Goal: Communication & Community: Share content

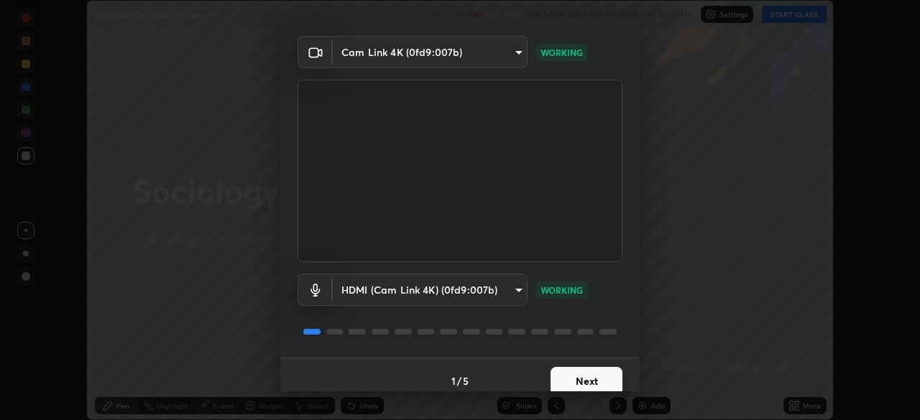
scroll to position [51, 0]
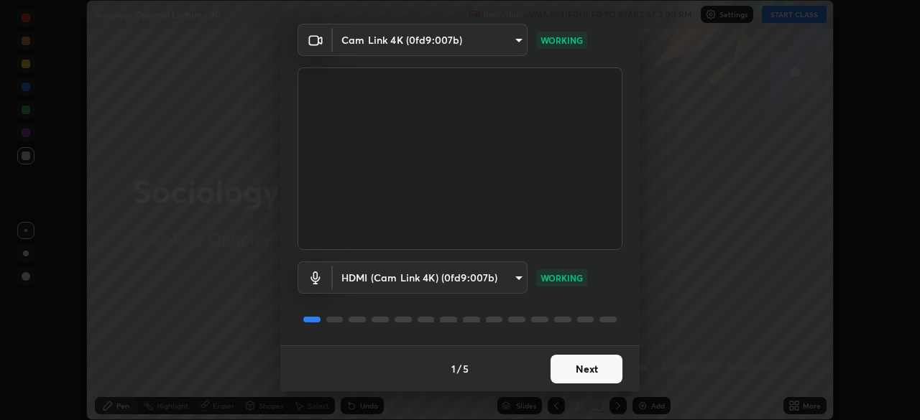
click at [596, 367] on button "Next" at bounding box center [587, 369] width 72 height 29
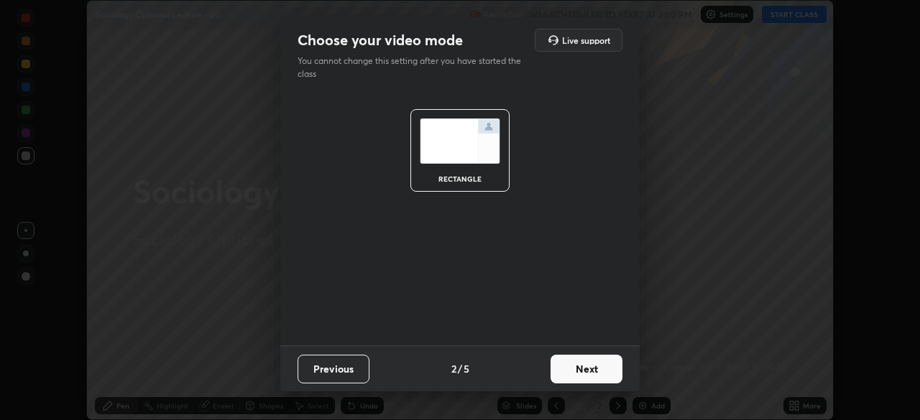
click at [591, 366] on button "Next" at bounding box center [587, 369] width 72 height 29
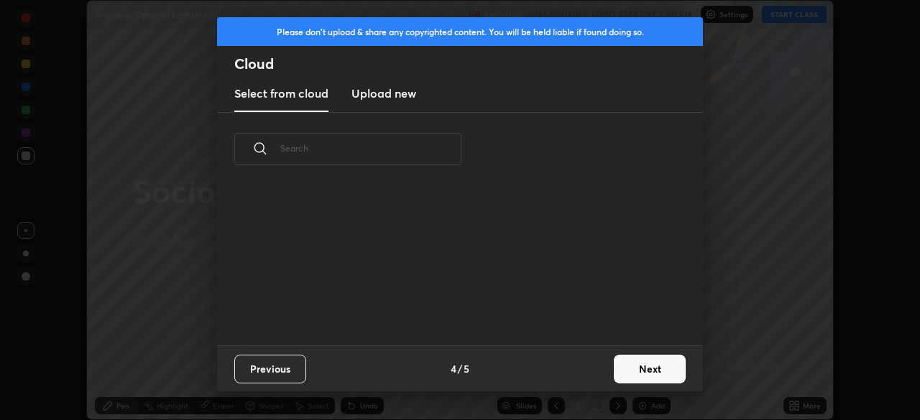
click at [584, 366] on div "Previous 4 / 5 Next" at bounding box center [460, 369] width 486 height 46
click at [626, 364] on button "Next" at bounding box center [650, 369] width 72 height 29
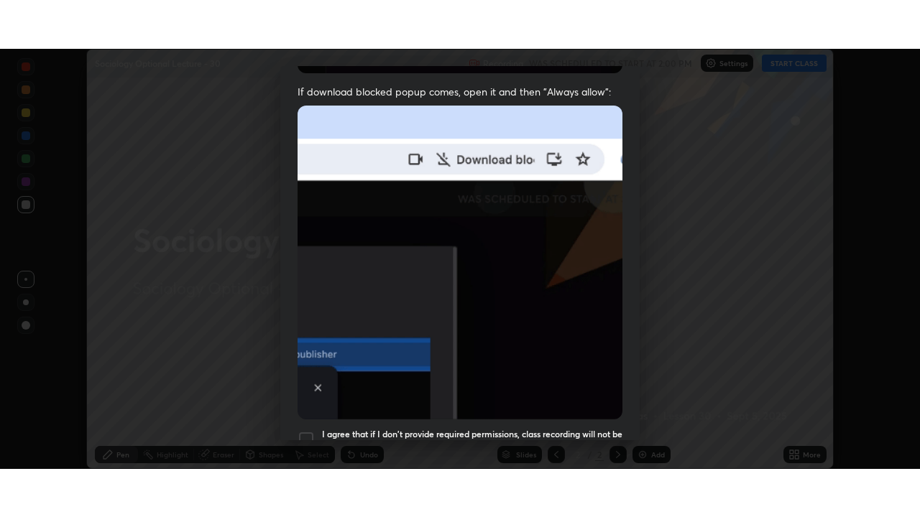
scroll to position [344, 0]
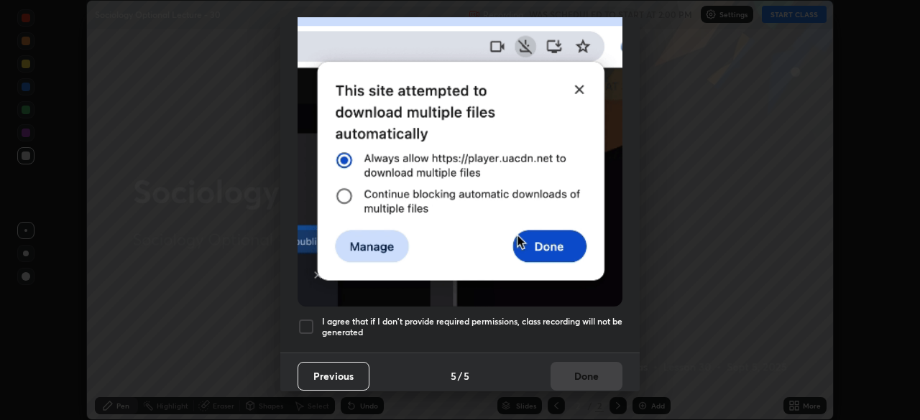
click at [309, 321] on div at bounding box center [306, 326] width 17 height 17
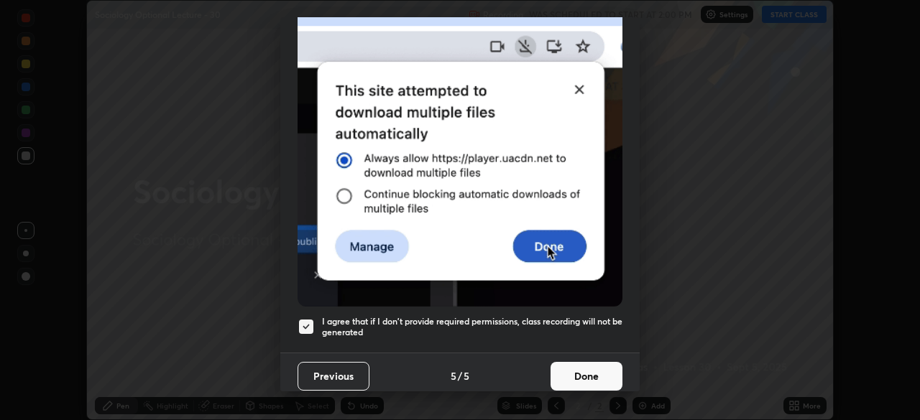
click at [565, 370] on button "Done" at bounding box center [587, 376] width 72 height 29
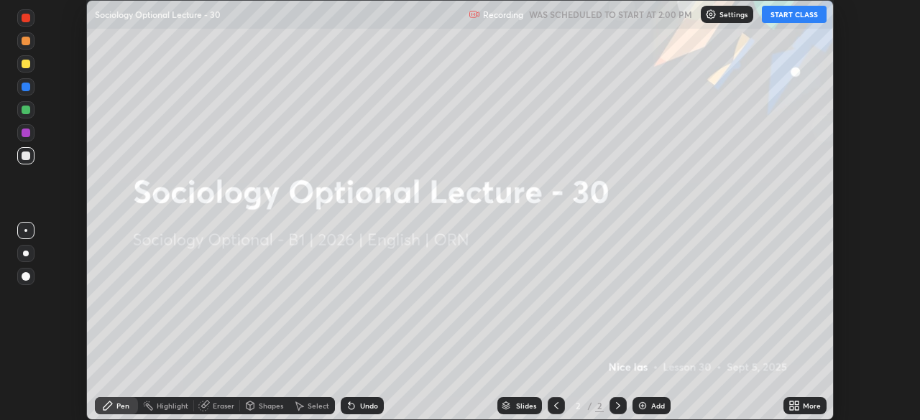
click at [797, 408] on icon at bounding box center [797, 409] width 4 height 4
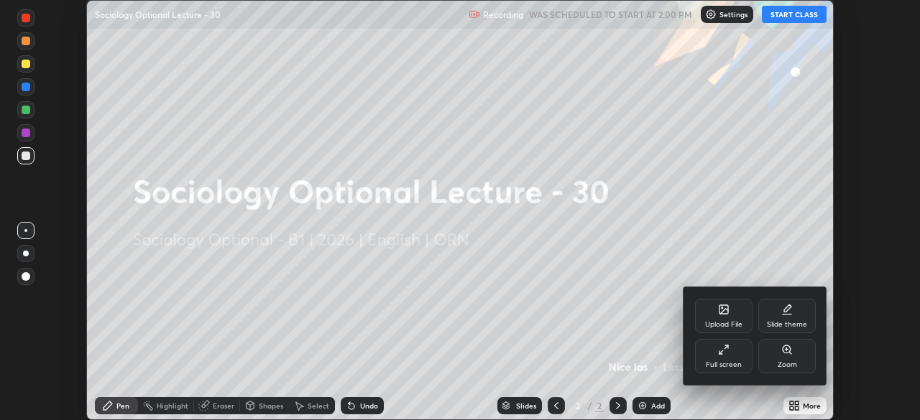
click at [728, 359] on div "Full screen" at bounding box center [723, 356] width 57 height 34
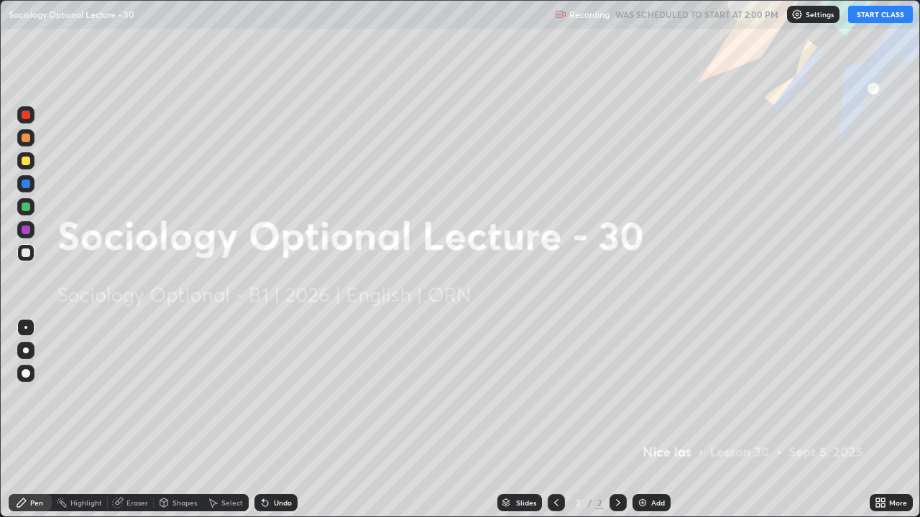
scroll to position [517, 920]
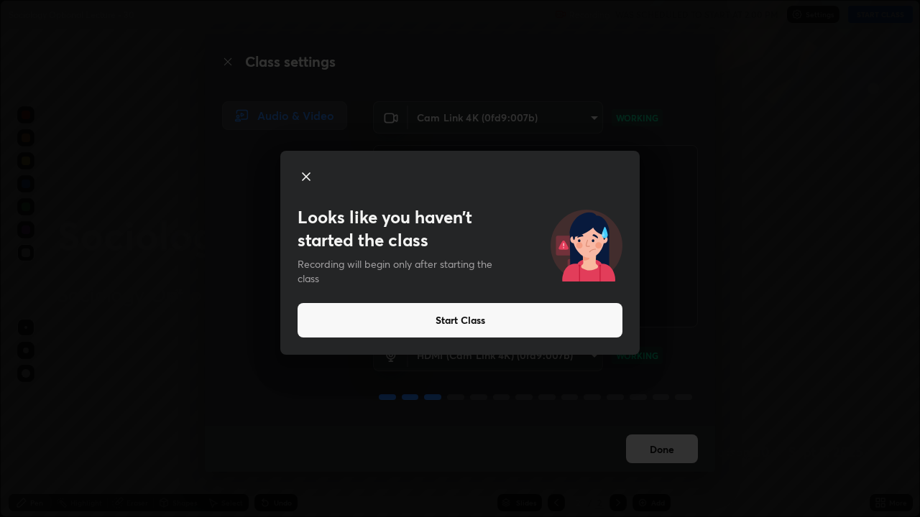
click at [457, 321] on button "Start Class" at bounding box center [460, 320] width 325 height 34
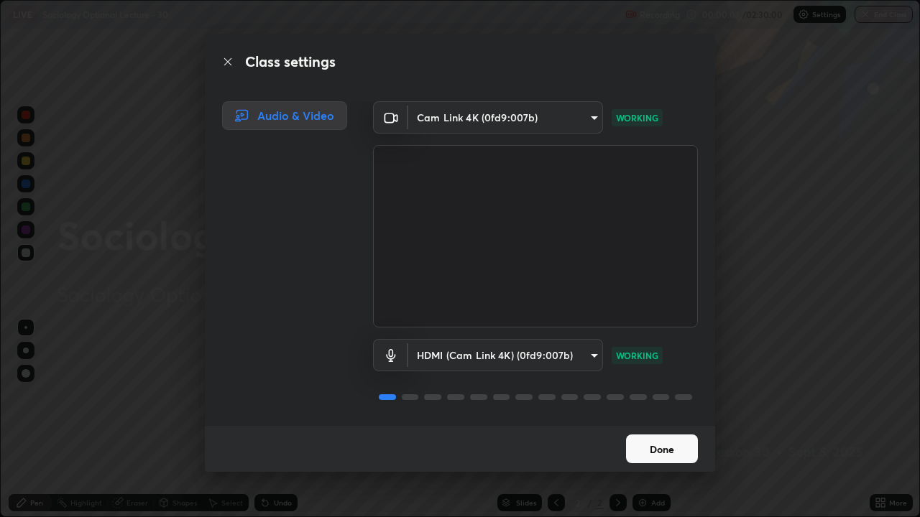
click at [658, 420] on button "Done" at bounding box center [662, 449] width 72 height 29
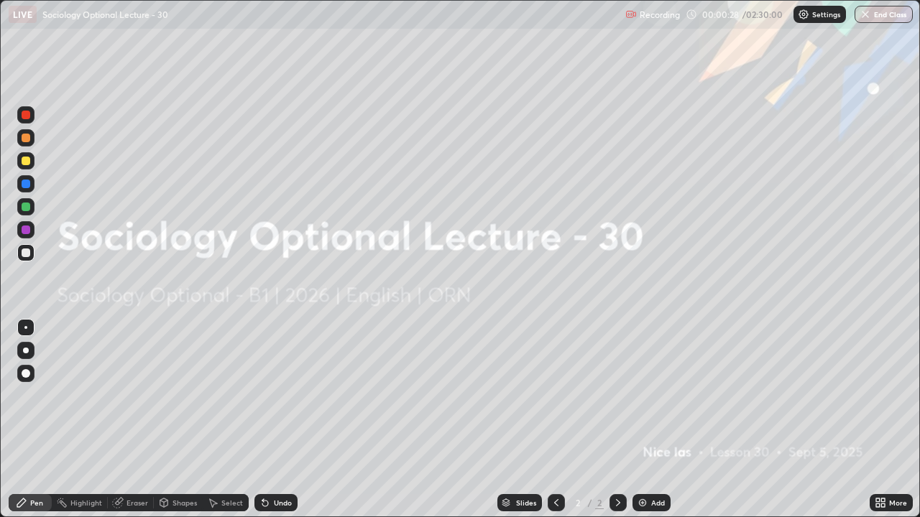
click at [641, 420] on img at bounding box center [642, 502] width 11 height 11
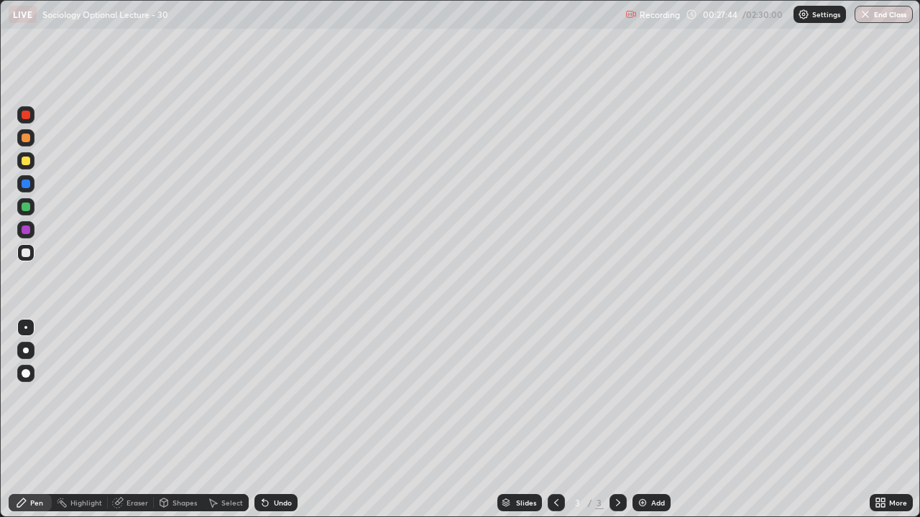
click at [639, 420] on img at bounding box center [642, 502] width 11 height 11
click at [136, 420] on div "Eraser" at bounding box center [137, 503] width 22 height 7
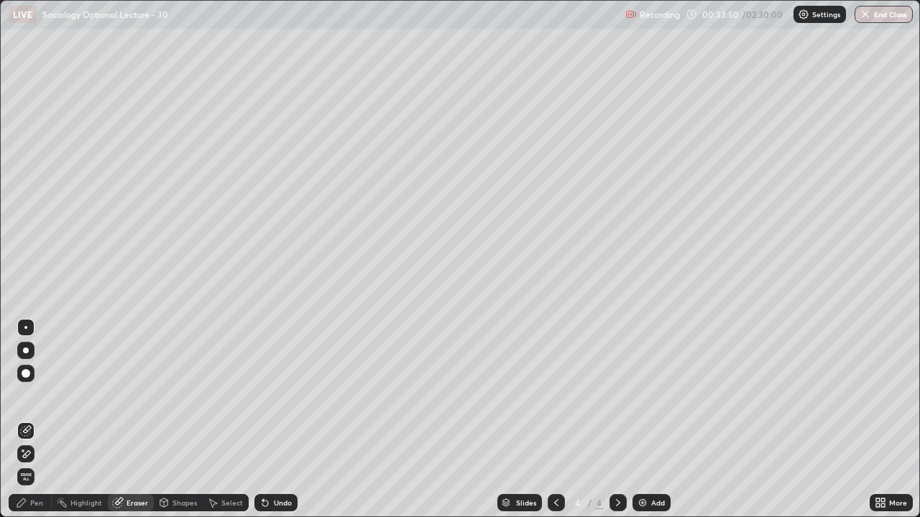
click at [36, 420] on div "Pen" at bounding box center [36, 503] width 13 height 7
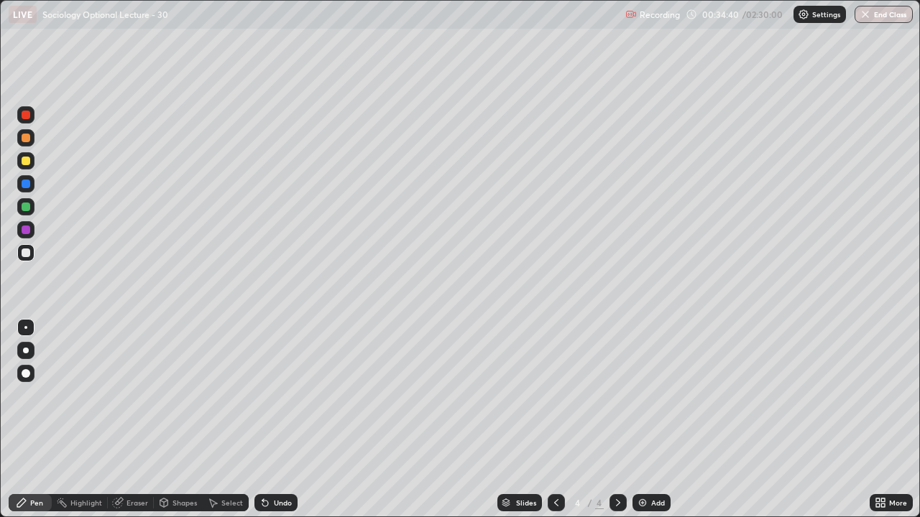
click at [642, 420] on img at bounding box center [642, 502] width 11 height 11
click at [554, 420] on icon at bounding box center [556, 502] width 11 height 11
click at [616, 420] on icon at bounding box center [617, 502] width 11 height 11
click at [734, 420] on div "Slides 5 / 5 Add" at bounding box center [584, 503] width 572 height 29
click at [641, 420] on img at bounding box center [642, 502] width 11 height 11
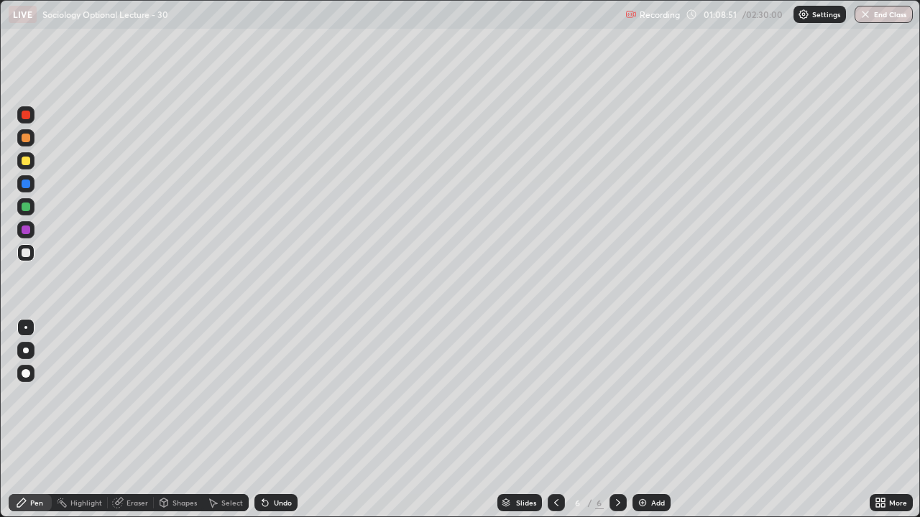
click at [554, 420] on icon at bounding box center [556, 502] width 11 height 11
click at [554, 420] on icon at bounding box center [556, 503] width 4 height 7
click at [617, 420] on icon at bounding box center [618, 503] width 4 height 7
click at [616, 420] on icon at bounding box center [617, 502] width 11 height 11
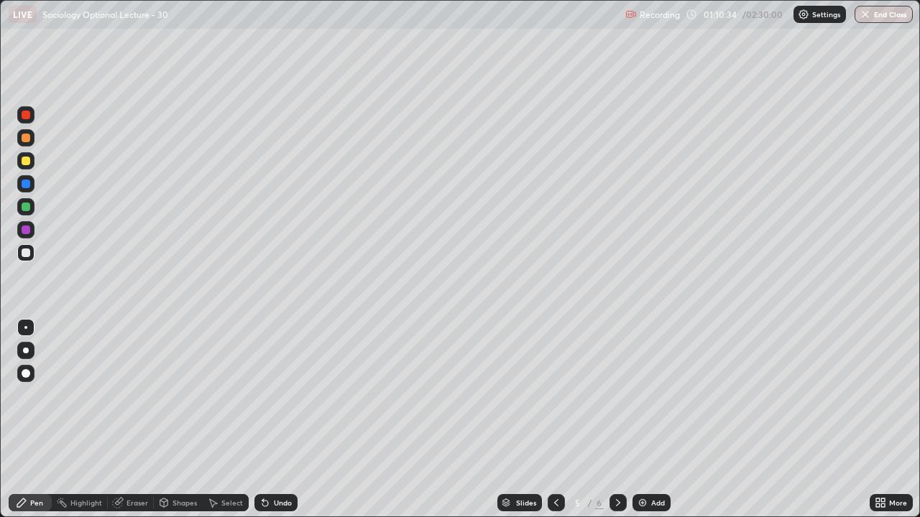
click at [616, 420] on icon at bounding box center [617, 502] width 11 height 11
click at [639, 420] on img at bounding box center [642, 502] width 11 height 11
click at [640, 420] on img at bounding box center [642, 502] width 11 height 11
